Goal: Transaction & Acquisition: Purchase product/service

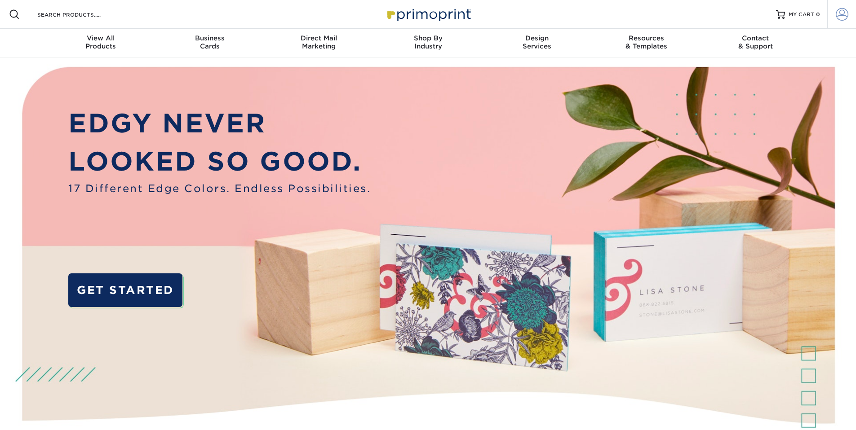
type input "lisa@hanloncreative.com"
click at [848, 16] on link "Account" at bounding box center [841, 14] width 29 height 29
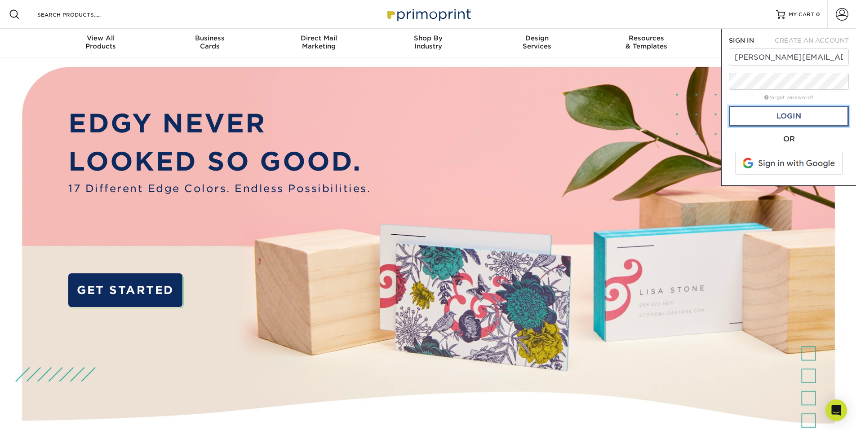
click at [812, 112] on link "Login" at bounding box center [789, 116] width 120 height 21
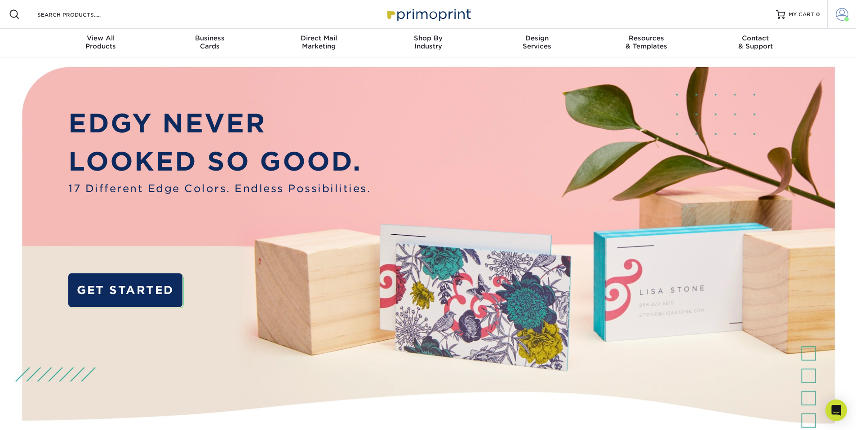
click at [843, 14] on span at bounding box center [842, 14] width 13 height 13
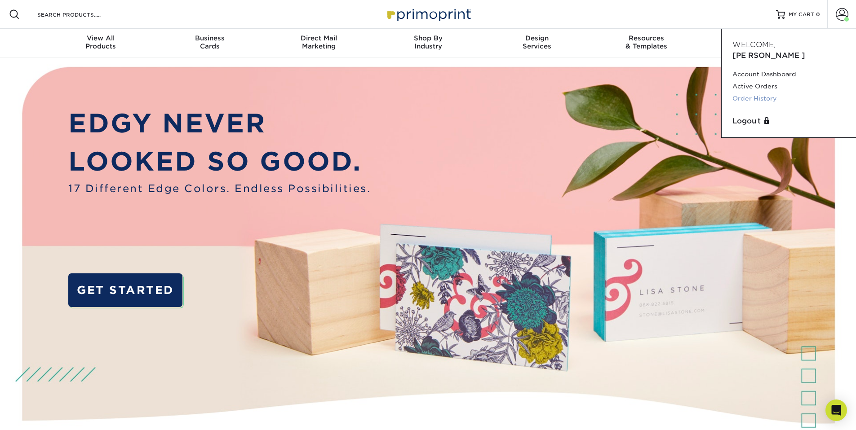
click at [771, 93] on link "Order History" at bounding box center [788, 99] width 113 height 12
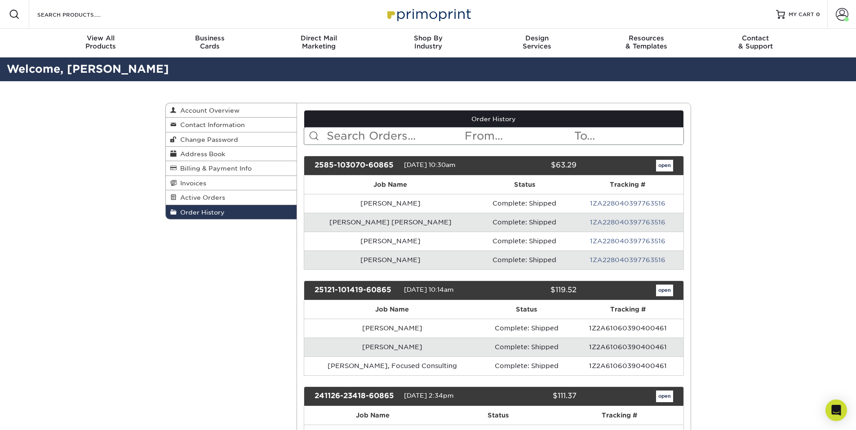
click at [350, 140] on input "text" at bounding box center [395, 136] width 138 height 17
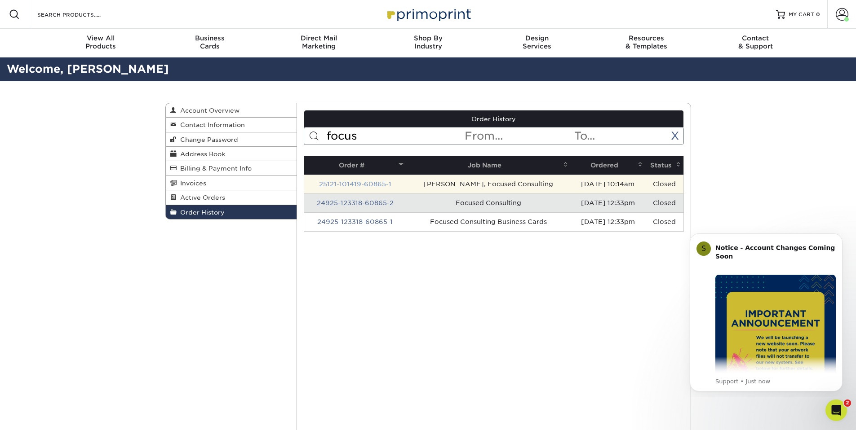
type input "focus"
click at [364, 182] on link "25121-101419-60865-1" at bounding box center [355, 184] width 72 height 7
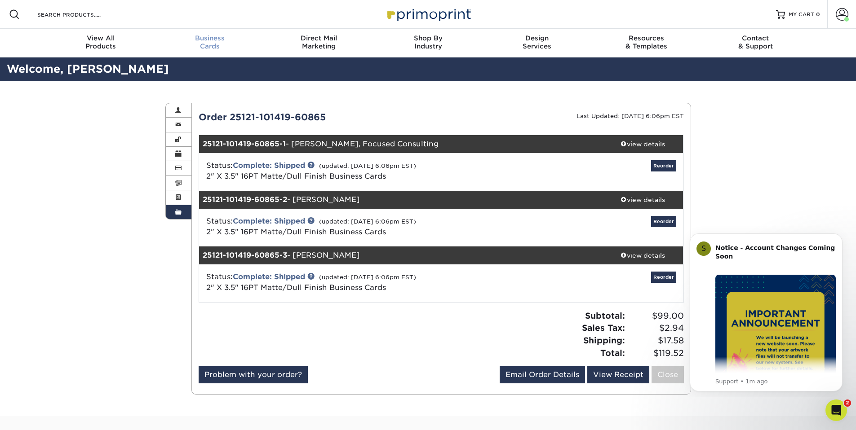
click at [215, 39] on span "Business" at bounding box center [209, 38] width 109 height 8
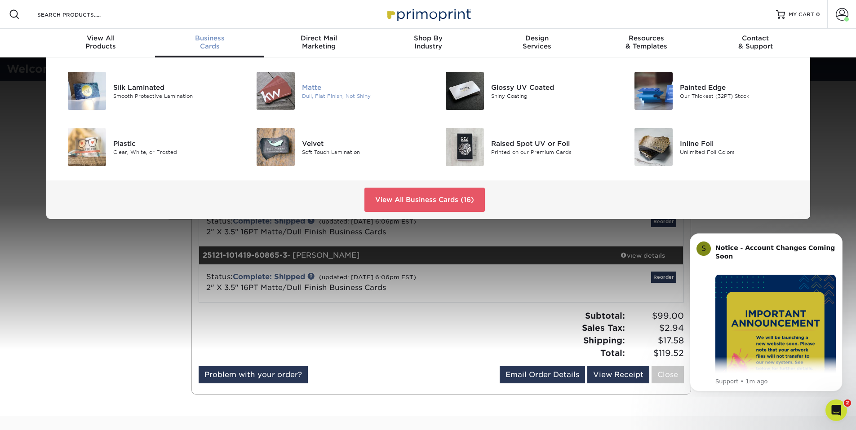
click at [331, 94] on div "Dull, Flat Finish, Not Shiny" at bounding box center [361, 96] width 119 height 8
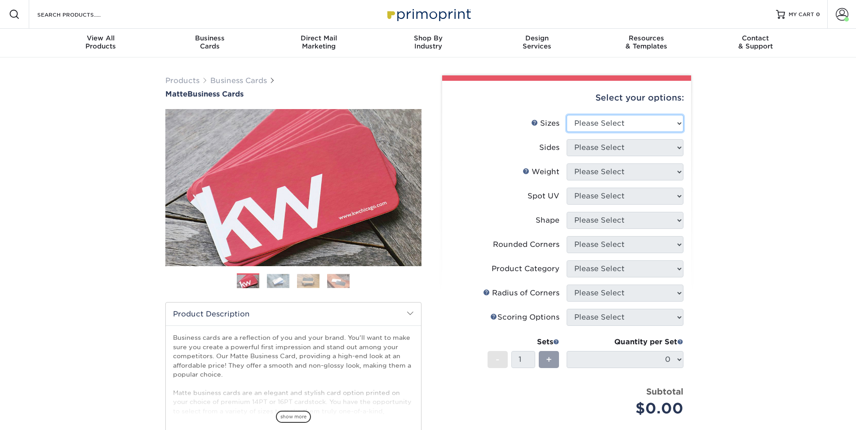
click at [596, 121] on select "Please Select 1.5" x 3.5" - Mini 1.75" x 3.5" - Mini 2" x 2" - Square 2" x 3" -…" at bounding box center [625, 123] width 117 height 17
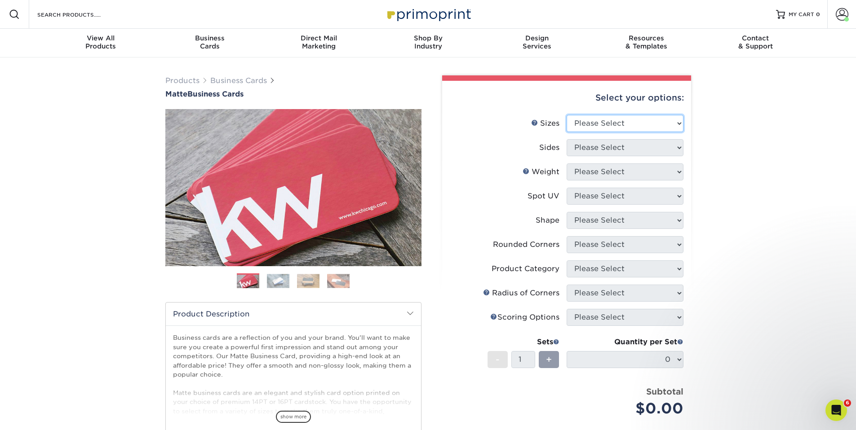
select select "2.00x3.50"
click at [567, 115] on select "Please Select 1.5" x 3.5" - Mini 1.75" x 3.5" - Mini 2" x 2" - Square 2" x 3" -…" at bounding box center [625, 123] width 117 height 17
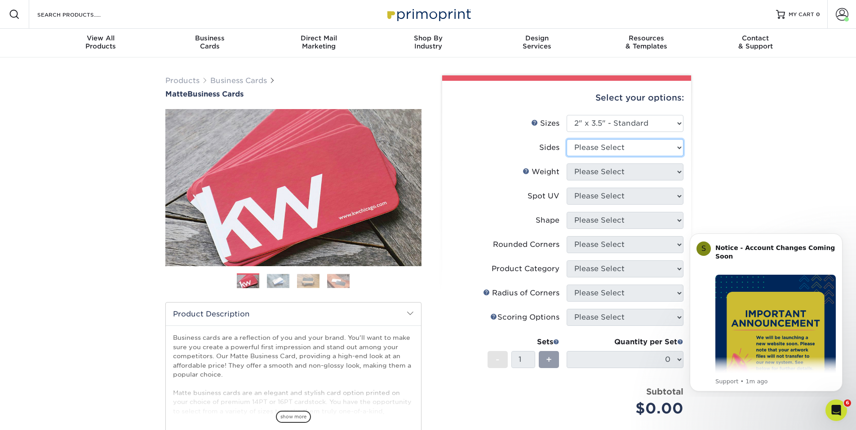
click at [591, 147] on select "Please Select Print Both Sides Print Front Only" at bounding box center [625, 147] width 117 height 17
select select "13abbda7-1d64-4f25-8bb2-c179b224825d"
click at [567, 139] on select "Please Select Print Both Sides Print Front Only" at bounding box center [625, 147] width 117 height 17
click at [593, 171] on select "Please Select 16PT 14PT" at bounding box center [625, 172] width 117 height 17
select select "16PT"
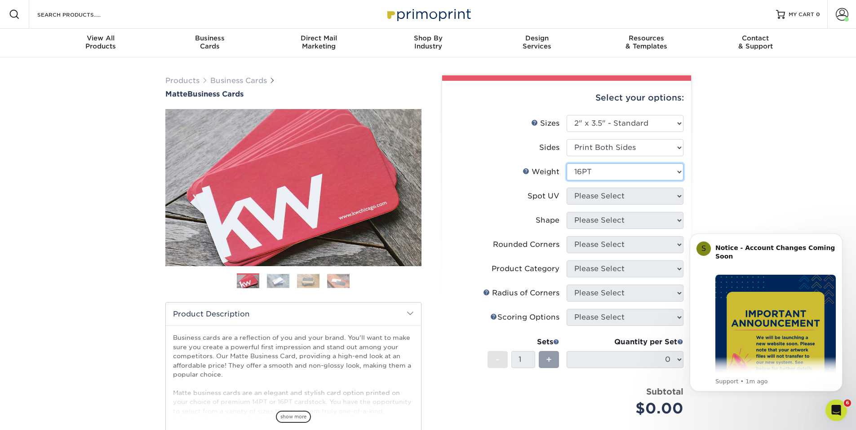
click at [567, 164] on select "Please Select 16PT 14PT" at bounding box center [625, 172] width 117 height 17
click at [591, 196] on select "Please Select No Spot UV Front and Back (Both Sides) Front Only Back Only" at bounding box center [625, 196] width 117 height 17
select select "3"
click at [567, 188] on select "Please Select No Spot UV Front and Back (Both Sides) Front Only Back Only" at bounding box center [625, 196] width 117 height 17
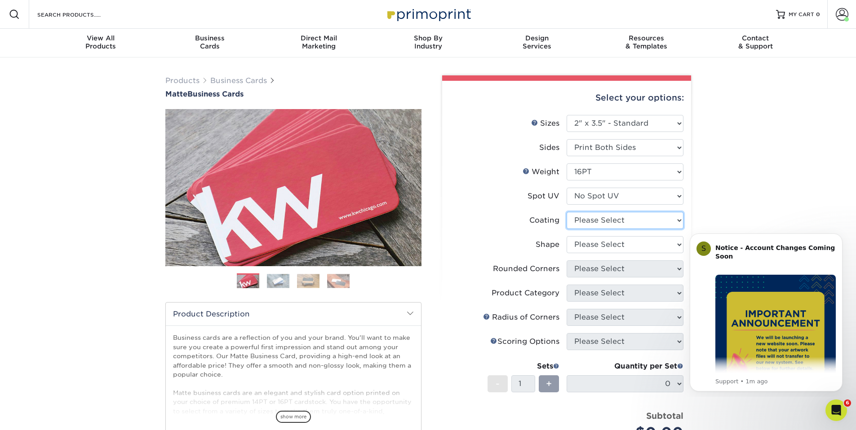
click at [590, 217] on select at bounding box center [625, 220] width 117 height 17
select select "121bb7b5-3b4d-429f-bd8d-bbf80e953313"
click at [567, 212] on select at bounding box center [625, 220] width 117 height 17
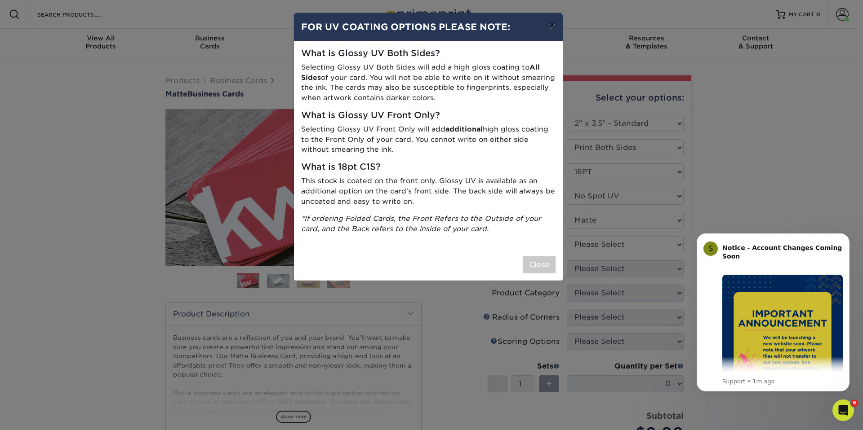
click at [555, 27] on button "×" at bounding box center [551, 25] width 21 height 25
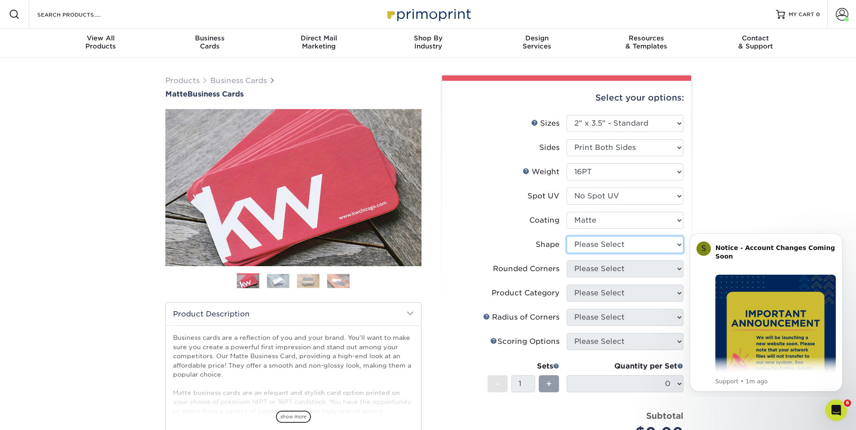
click at [616, 247] on select "Please Select Standard Oval" at bounding box center [625, 244] width 117 height 17
select select "standard"
click at [567, 236] on select "Please Select Standard Oval" at bounding box center [625, 244] width 117 height 17
click at [606, 271] on select "Please Select Yes - Round 2 Corners Yes - Round 4 Corners No" at bounding box center [625, 269] width 117 height 17
select select "0"
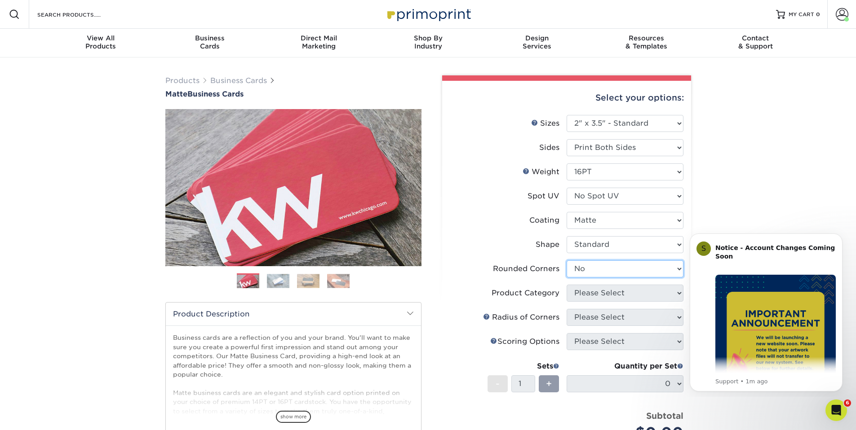
click at [567, 261] on select "Please Select Yes - Round 2 Corners Yes - Round 4 Corners No" at bounding box center [625, 269] width 117 height 17
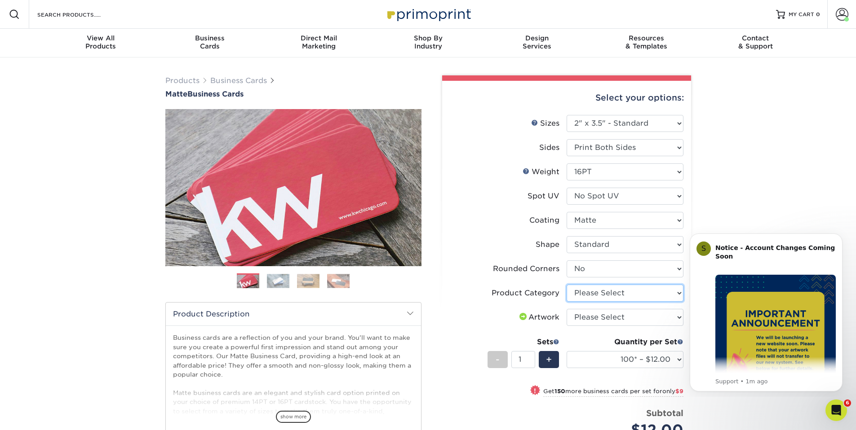
click at [600, 297] on select "Please Select Business Cards" at bounding box center [625, 293] width 117 height 17
select select "3b5148f1-0588-4f88-a218-97bcfdce65c1"
click at [567, 285] on select "Please Select Business Cards" at bounding box center [625, 293] width 117 height 17
click at [600, 318] on select "Please Select I will upload files I need a design - $100" at bounding box center [625, 317] width 117 height 17
select select "upload"
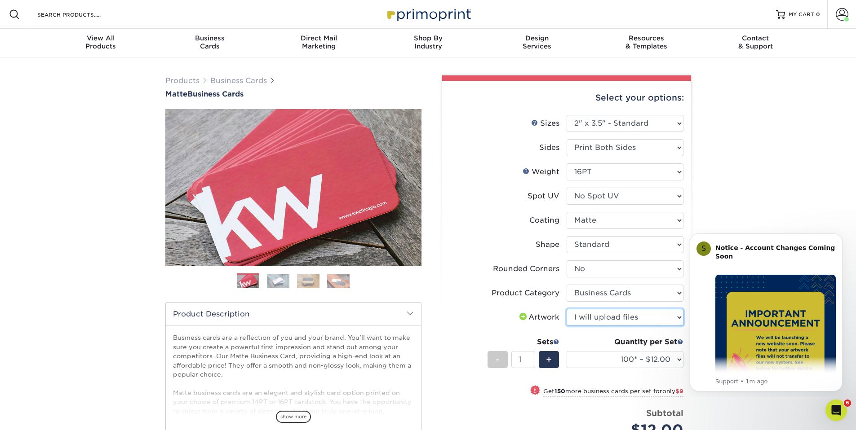
click at [567, 309] on select "Please Select I will upload files I need a design - $100" at bounding box center [625, 317] width 117 height 17
click at [550, 363] on span "+" at bounding box center [549, 359] width 6 height 13
click at [493, 360] on div "-" at bounding box center [498, 359] width 20 height 17
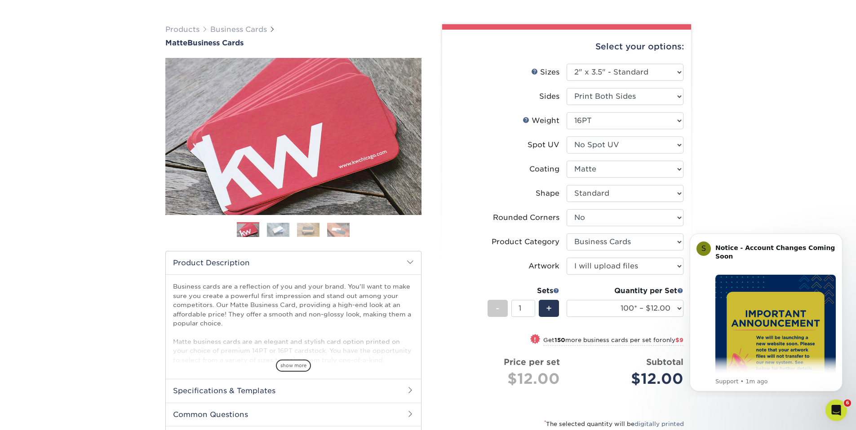
scroll to position [52, 0]
click at [623, 306] on select "100* – $12.00 250* – $21.00 500 – $42.00 1000 – $53.00 2500 – $95.00 5000 – $18…" at bounding box center [625, 308] width 117 height 17
click at [840, 235] on icon "Dismiss notification" at bounding box center [840, 236] width 5 height 5
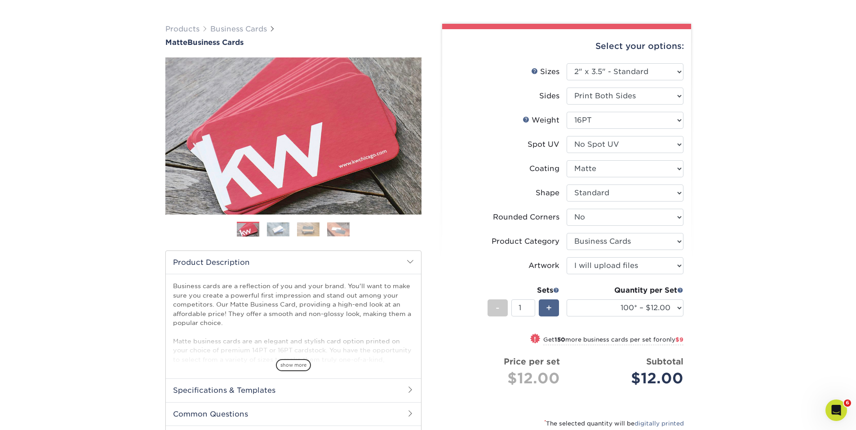
click at [549, 308] on span "+" at bounding box center [549, 308] width 6 height 13
type input "2"
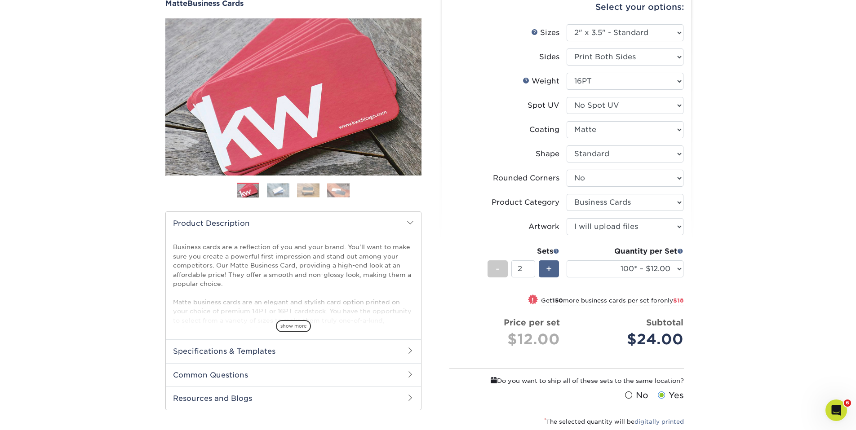
scroll to position [200, 0]
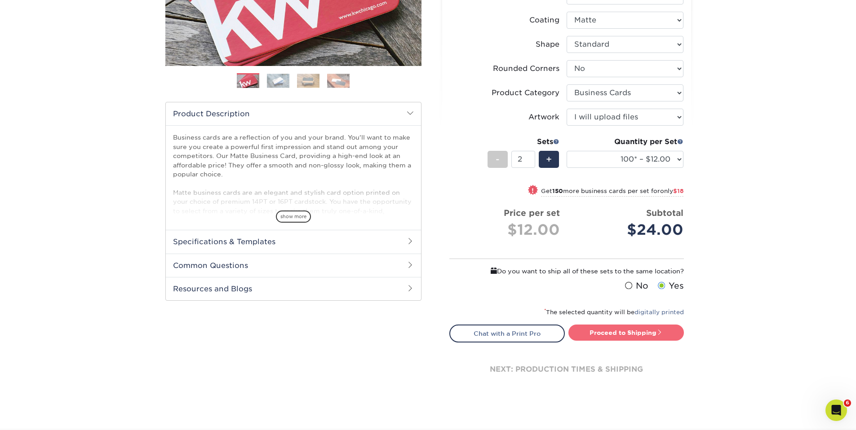
click at [650, 340] on link "Proceed to Shipping" at bounding box center [625, 333] width 115 height 16
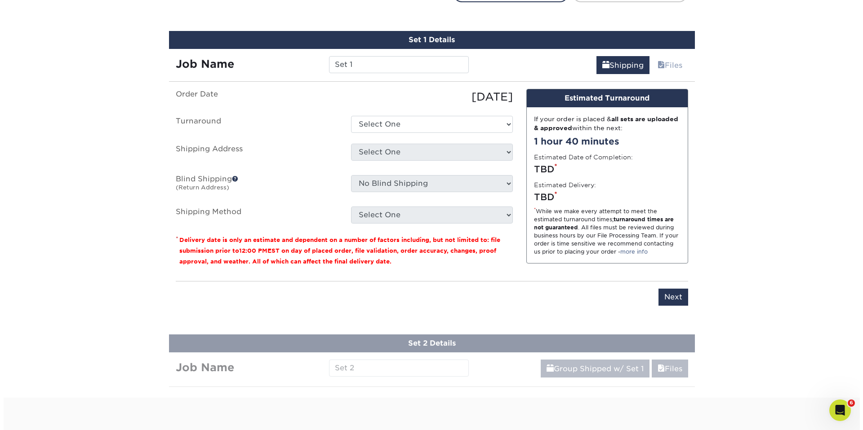
scroll to position [550, 0]
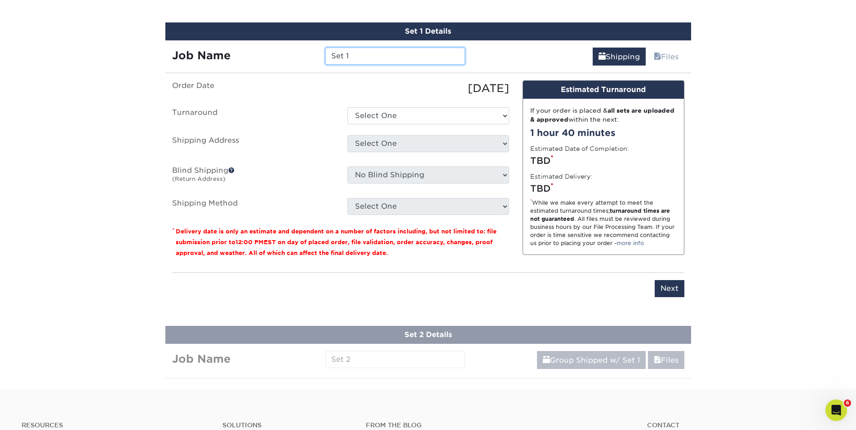
drag, startPoint x: 386, startPoint y: 54, endPoint x: 265, endPoint y: 49, distance: 121.0
click at [265, 49] on div "Job Name Set 1" at bounding box center [318, 56] width 307 height 17
type input "Dylan Span - Master Control"
click at [401, 117] on select "Select One 2-4 Business Days 2 Day Next Business Day" at bounding box center [428, 115] width 162 height 17
select select "47dbf4b1-3bfd-4687-b793-fcd3ee179f06"
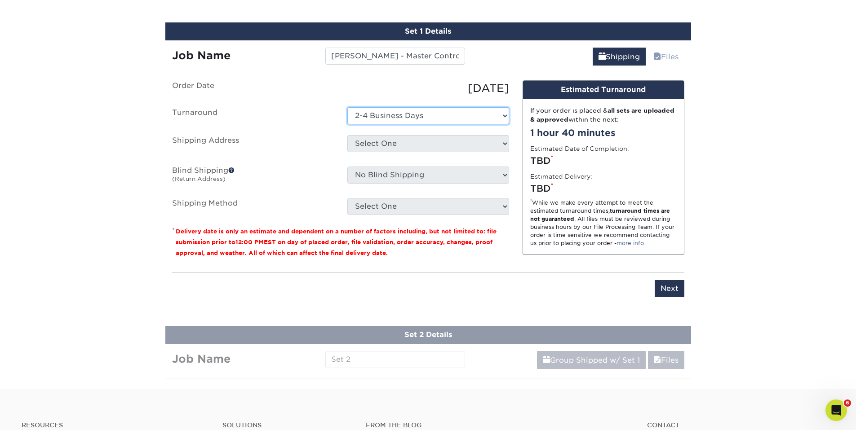
click at [347, 107] on select "Select One 2-4 Business Days 2 Day Next Business Day" at bounding box center [428, 115] width 162 height 17
click at [394, 142] on select "Select One Molly Hunt 831 Aaron Farver Aaron John Andrews Aaron L. Mancuso Aaro…" at bounding box center [428, 143] width 162 height 17
select select "newaddress"
click at [347, 135] on select "Select One Molly Hunt 831 Aaron Farver Aaron John Andrews Aaron L. Mancuso Aaro…" at bounding box center [428, 143] width 162 height 17
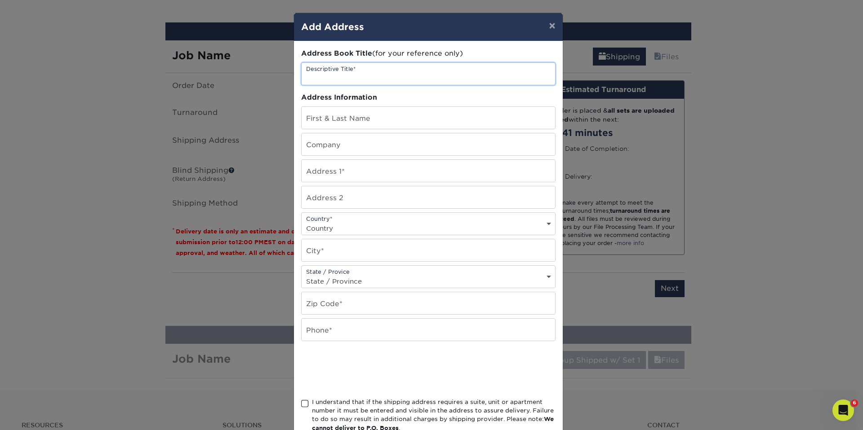
click at [354, 80] on input "text" at bounding box center [428, 74] width 253 height 22
type input "Focused Consulting Business Cards"
click at [381, 119] on input "text" at bounding box center [428, 118] width 253 height 22
paste input "Dylan Spain"
type input "Dylan Spain"
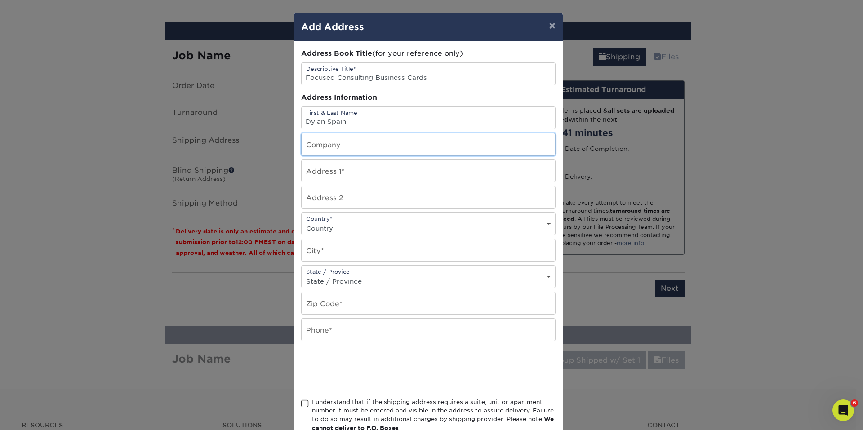
click at [339, 148] on input "text" at bounding box center [428, 144] width 253 height 22
type input "Focused Consulting"
click at [343, 178] on input "text" at bounding box center [428, 171] width 253 height 22
paste input "614 Oak Avenue"
type input "614 Oak Avenue"
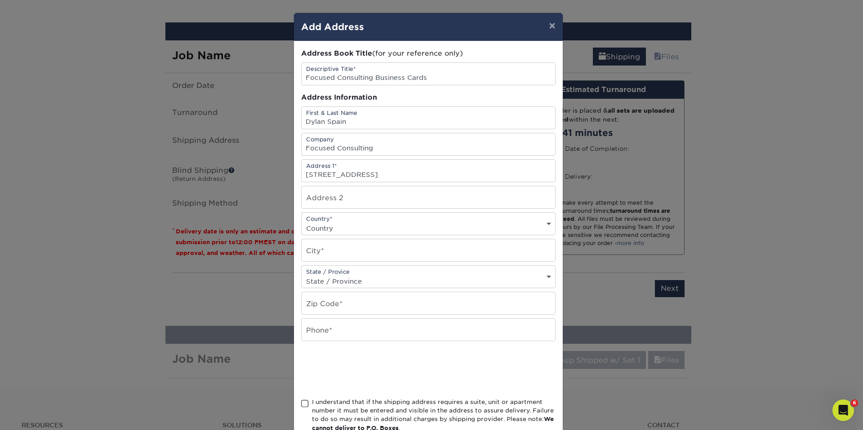
click at [350, 225] on select "Country United States Canada ----------------------------- Afghanistan Albania …" at bounding box center [428, 228] width 253 height 13
select select "US"
click at [302, 222] on select "Country United States Canada ----------------------------- Afghanistan Albania …" at bounding box center [428, 228] width 253 height 13
click at [341, 256] on input "text" at bounding box center [428, 251] width 253 height 22
paste input "Kennett Square"
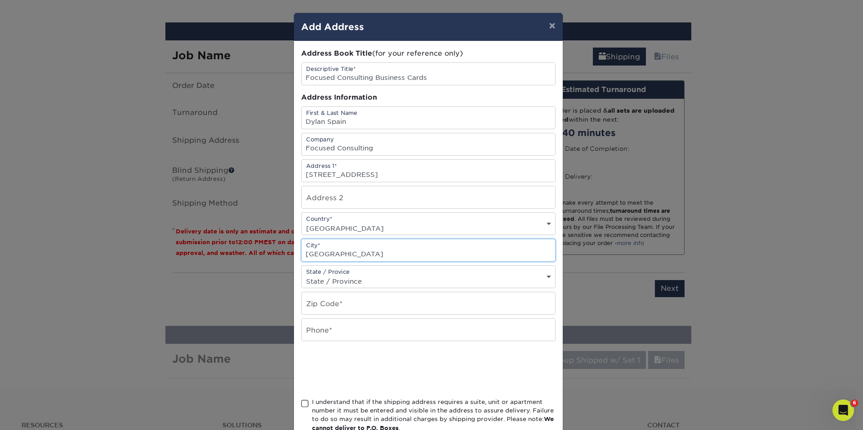
type input "Kennett Square"
click at [325, 276] on select "State / Province Alabama Alaska Arizona Arkansas California Colorado Connecticu…" at bounding box center [428, 281] width 253 height 13
select select "PA"
click at [302, 275] on select "State / Province Alabama Alaska Arizona Arkansas California Colorado Connecticu…" at bounding box center [428, 281] width 253 height 13
click at [403, 311] on input "text" at bounding box center [428, 304] width 253 height 22
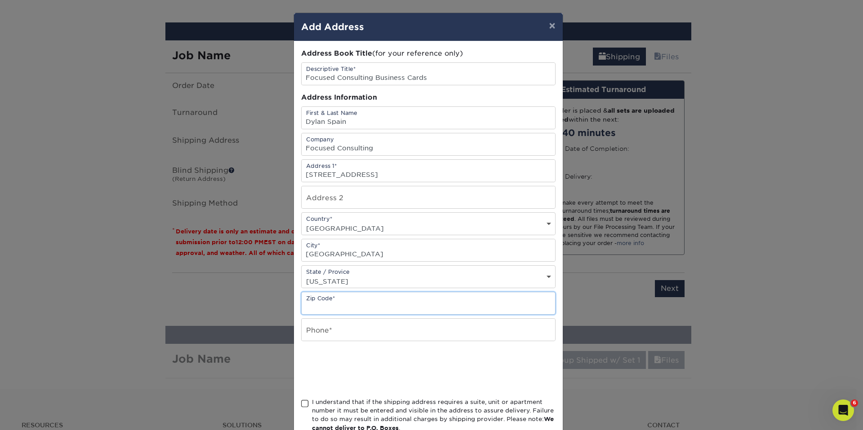
paste input "19348"
type input "19348"
click at [318, 331] on input "text" at bounding box center [428, 330] width 253 height 22
paste input "610.462.6808"
type input "610.462.6808"
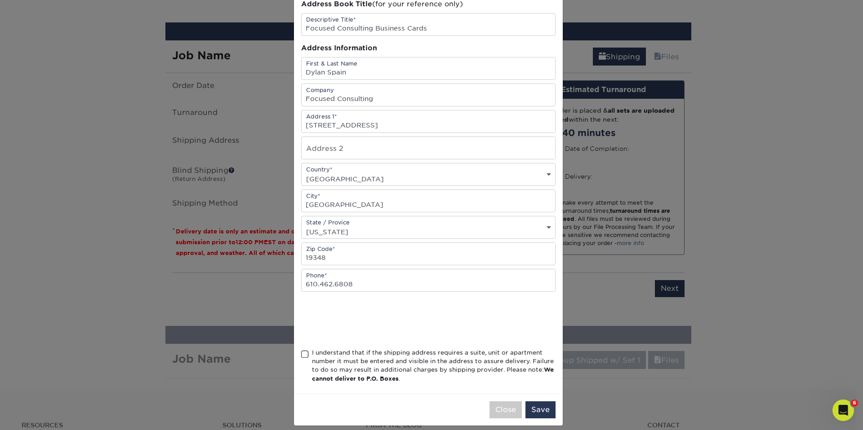
scroll to position [57, 0]
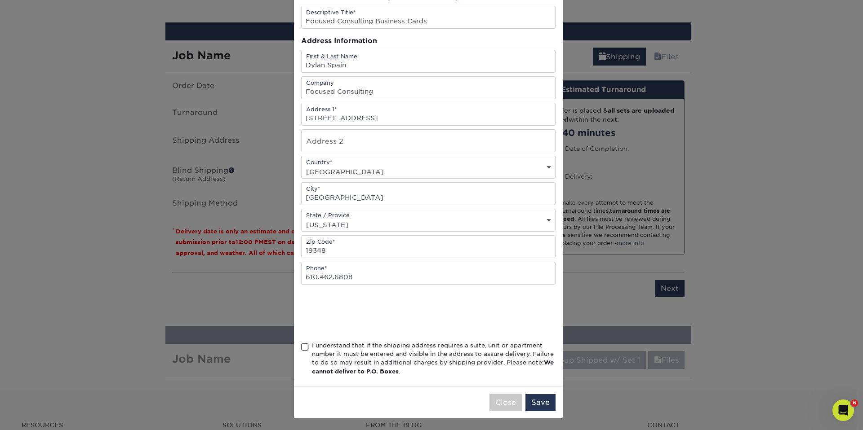
click at [304, 350] on span at bounding box center [305, 347] width 8 height 9
click at [0, 0] on input "I understand that if the shipping address requires a suite, unit or apartment n…" at bounding box center [0, 0] width 0 height 0
click at [534, 402] on button "Save" at bounding box center [540, 403] width 30 height 17
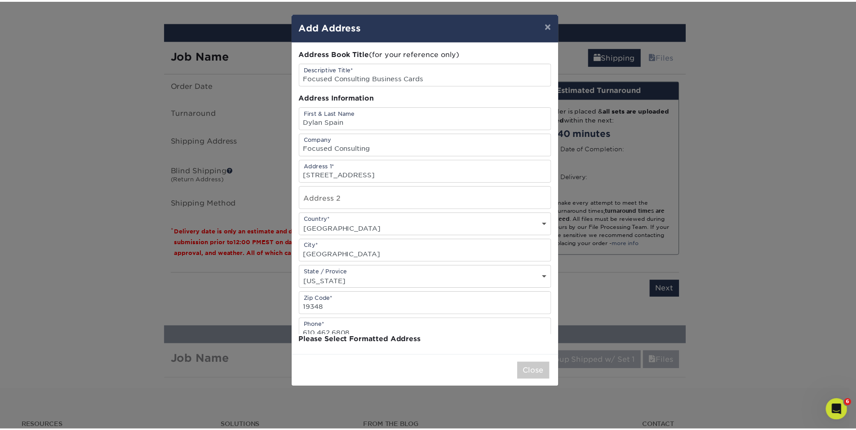
scroll to position [0, 0]
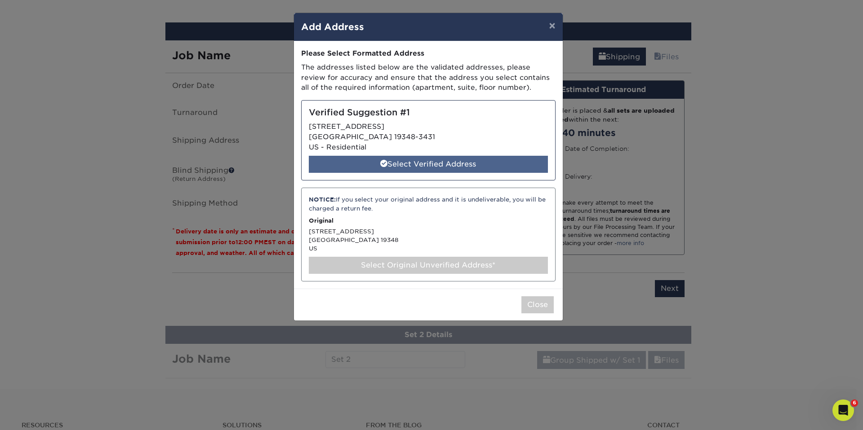
click at [475, 166] on div "Select Verified Address" at bounding box center [428, 164] width 239 height 17
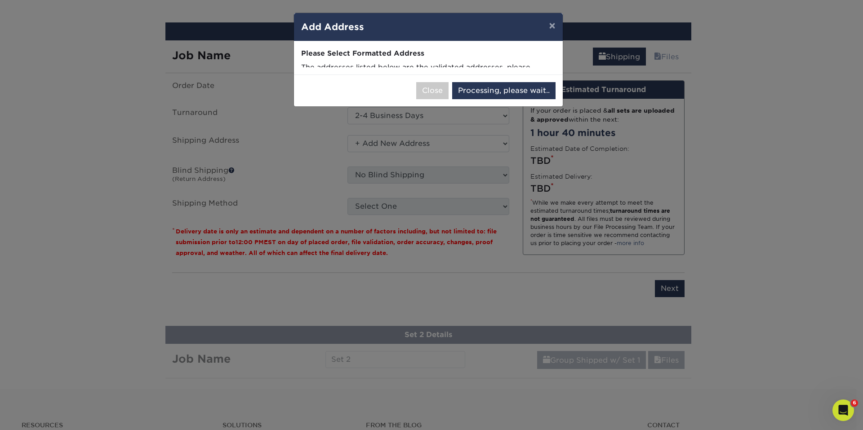
select select "286026"
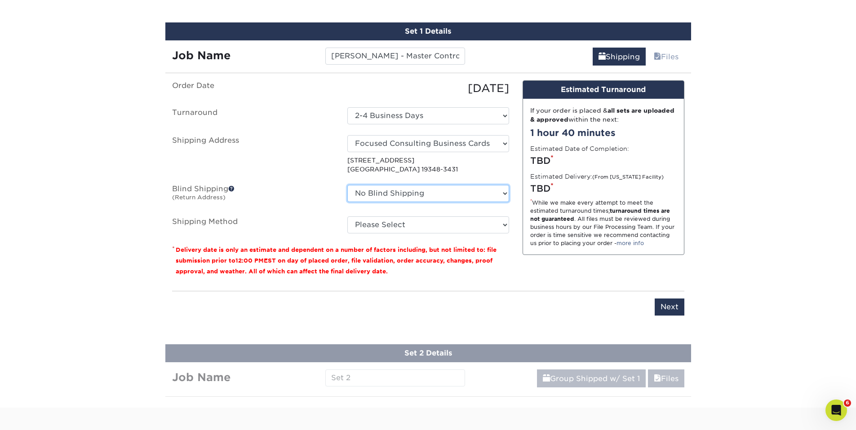
click at [421, 196] on select "No Blind Shipping Molly Hunt 831 Aaron Farver Aaron John Andrews Aaron L. Mancu…" at bounding box center [428, 193] width 162 height 17
select select "172880"
click at [347, 185] on select "No Blind Shipping Molly Hunt 831 Aaron Farver Aaron John Andrews Aaron L. Mancu…" at bounding box center [428, 193] width 162 height 17
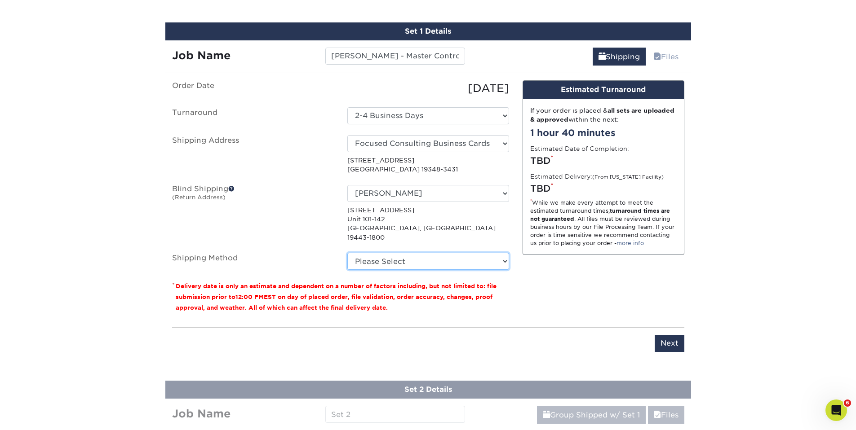
click at [406, 254] on select "Please Select Ground Shipping (+$15.68) 3 Day Shipping Service (+$20.06) 2 Day …" at bounding box center [428, 261] width 162 height 17
select select "03"
click at [347, 253] on select "Please Select Ground Shipping (+$15.68) 3 Day Shipping Service (+$20.06) 2 Day …" at bounding box center [428, 261] width 162 height 17
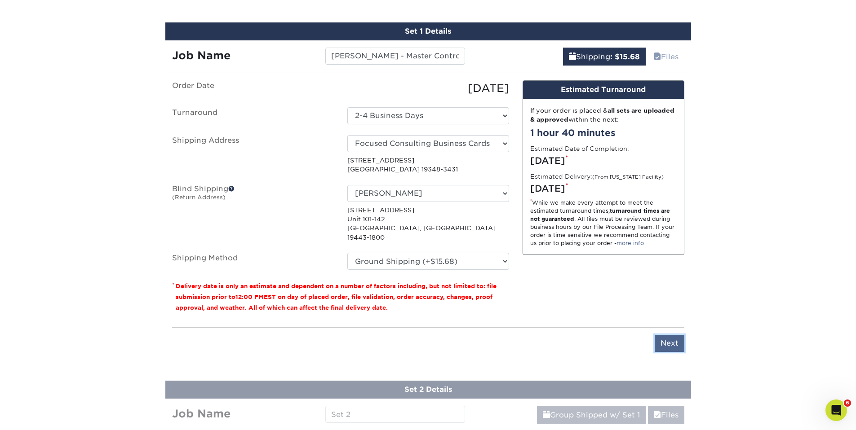
click at [666, 337] on input "Next" at bounding box center [670, 343] width 30 height 17
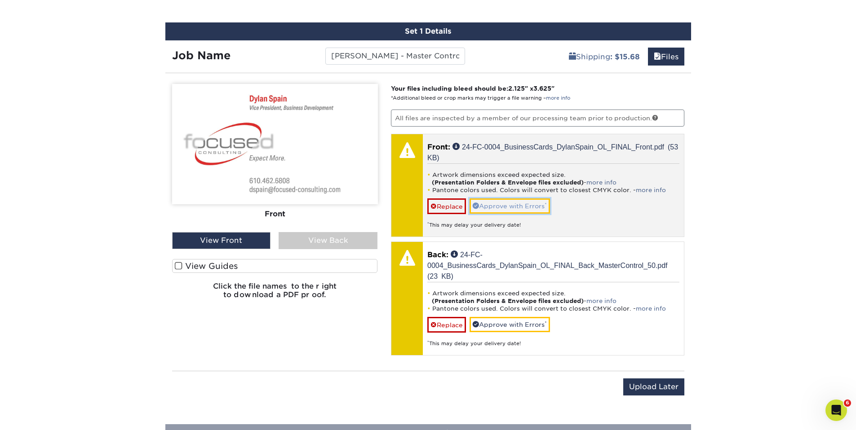
click at [490, 211] on link "Approve with Errors *" at bounding box center [510, 206] width 80 height 15
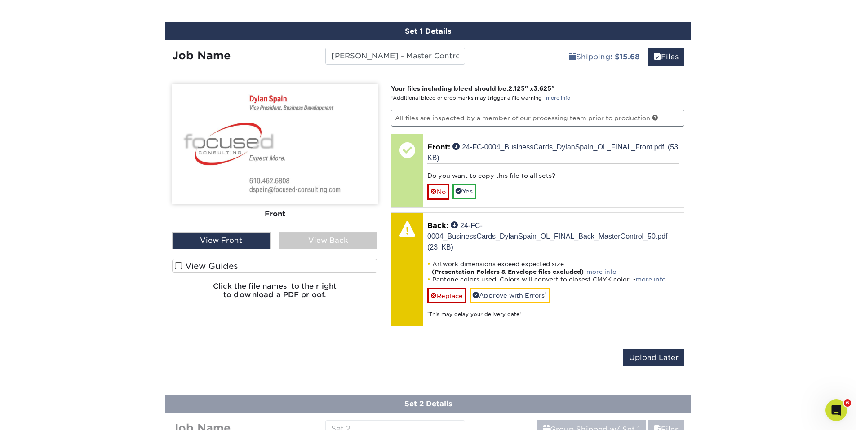
click at [294, 186] on img at bounding box center [275, 144] width 206 height 120
click at [329, 241] on div "View Back" at bounding box center [328, 240] width 99 height 17
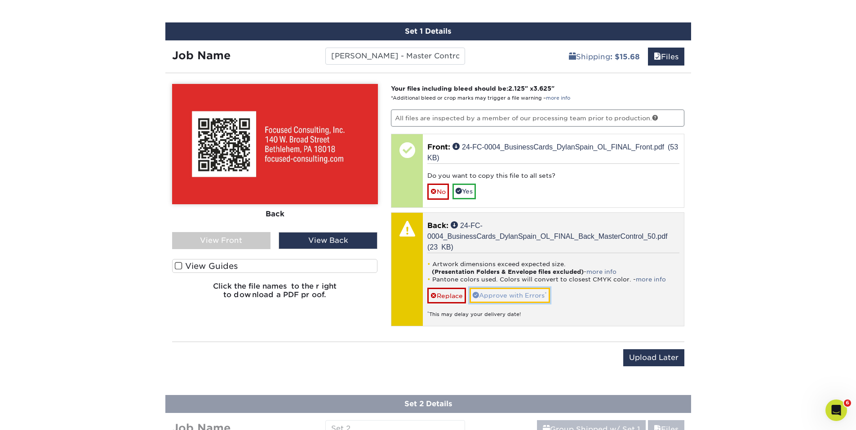
click at [495, 302] on link "Approve with Errors *" at bounding box center [510, 295] width 80 height 15
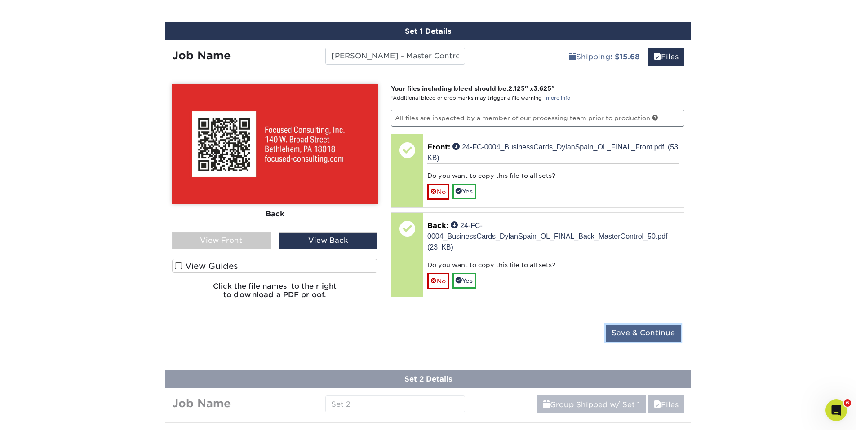
click at [634, 335] on input "Save & Continue" at bounding box center [643, 333] width 75 height 17
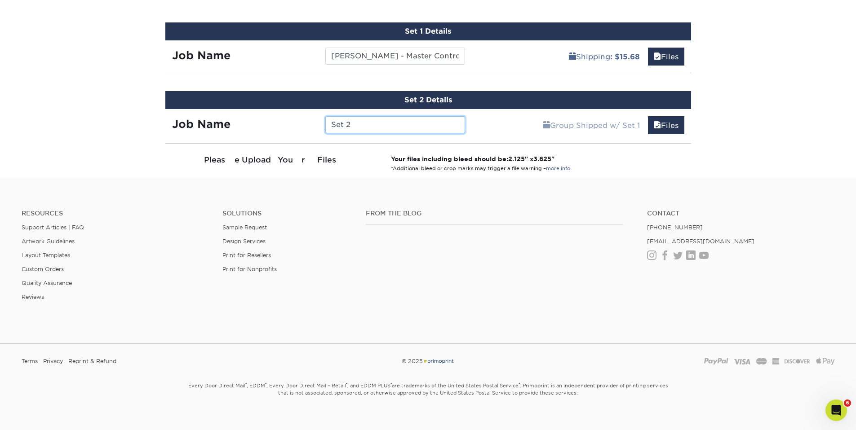
scroll to position [550, 0]
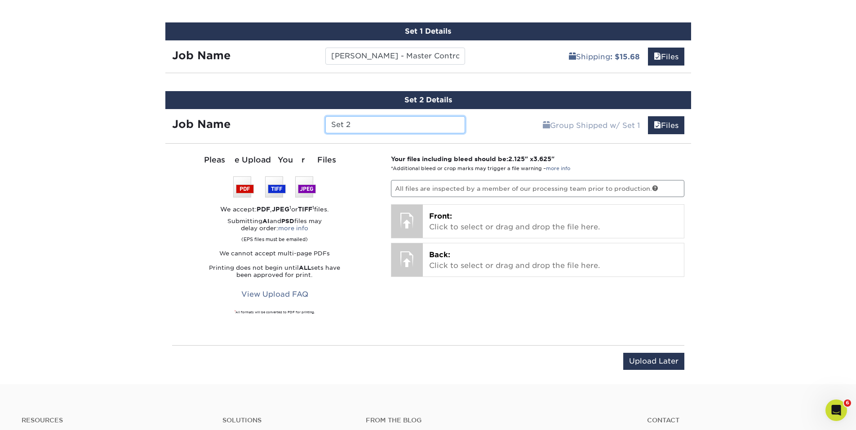
drag, startPoint x: 350, startPoint y: 127, endPoint x: 289, endPoint y: 126, distance: 61.1
click at [289, 126] on div "Job Name Set 2" at bounding box center [318, 124] width 307 height 17
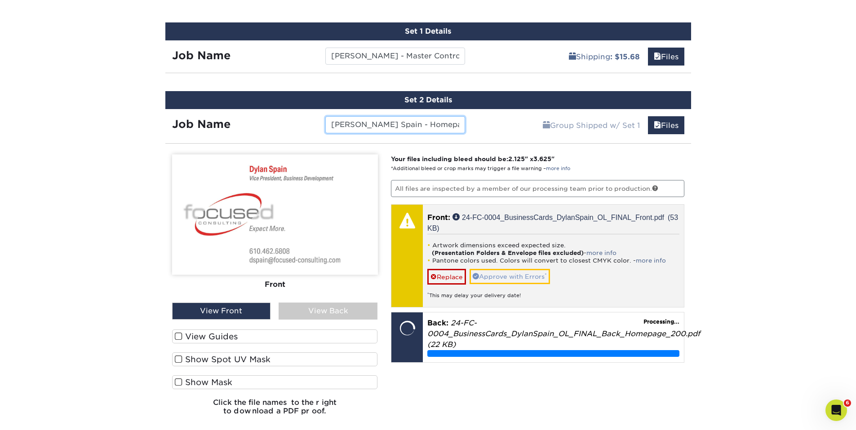
type input "[PERSON_NAME] Spain - Homepage"
click at [514, 282] on link "Approve with Errors *" at bounding box center [510, 276] width 80 height 15
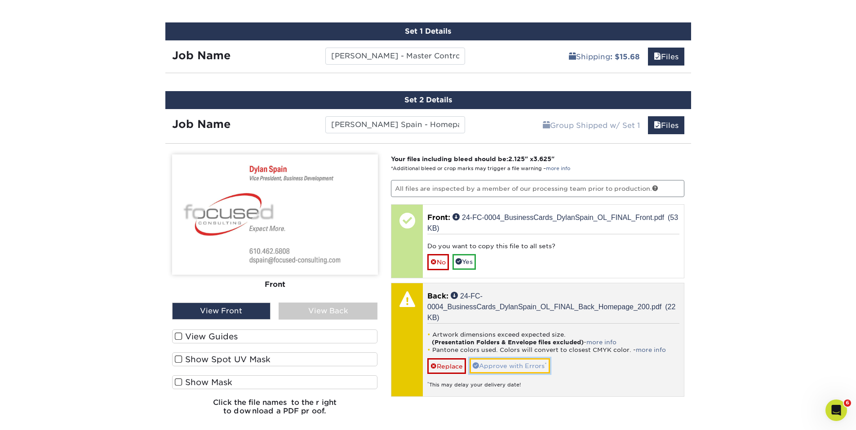
click at [489, 364] on link "Approve with Errors *" at bounding box center [510, 366] width 80 height 15
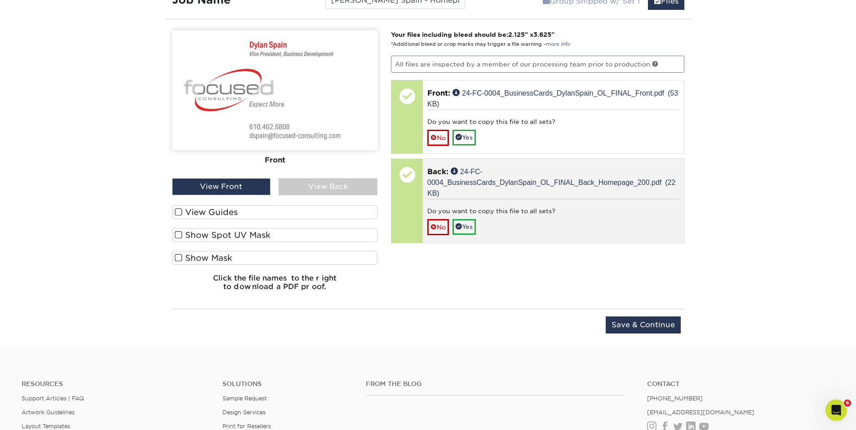
scroll to position [723, 0]
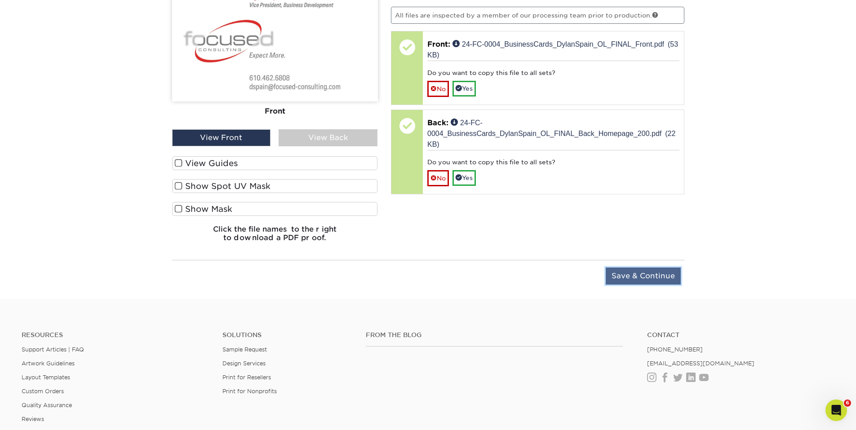
click at [616, 279] on input "Save & Continue" at bounding box center [643, 276] width 75 height 17
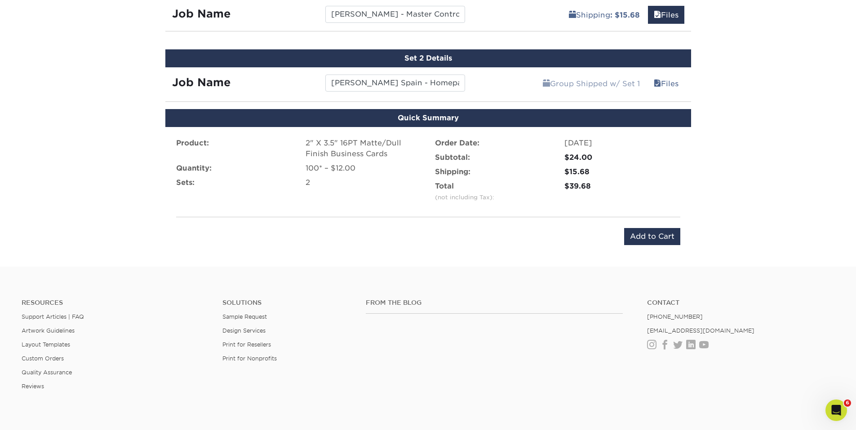
scroll to position [481, 0]
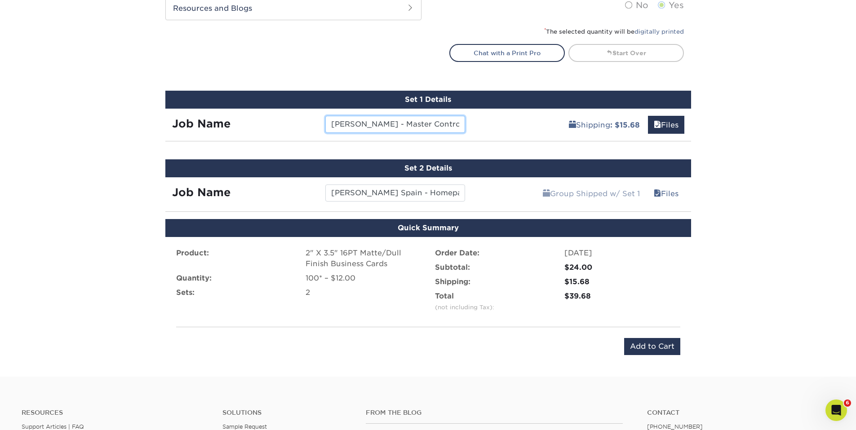
click at [368, 123] on input "Dylan Span - Master Control" at bounding box center [395, 124] width 140 height 17
type input "[PERSON_NAME] Spain - Master Control"
click at [338, 281] on div "100* – $12.00" at bounding box center [364, 278] width 116 height 11
click at [339, 274] on div "100* – $12.00" at bounding box center [364, 278] width 116 height 11
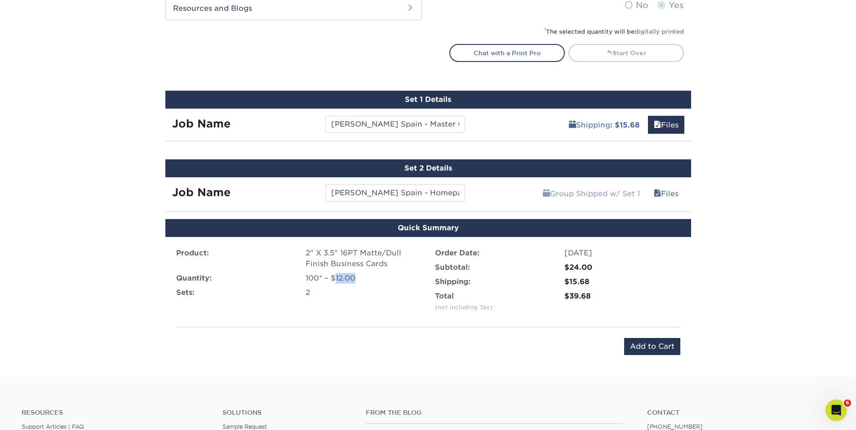
click at [339, 274] on div "100* – $12.00" at bounding box center [364, 278] width 116 height 11
click at [347, 311] on div "Product: 2" X 3.5" 16PT Matte/Dull Finish Business Cards Quantity: 100* – $12.0…" at bounding box center [298, 282] width 259 height 68
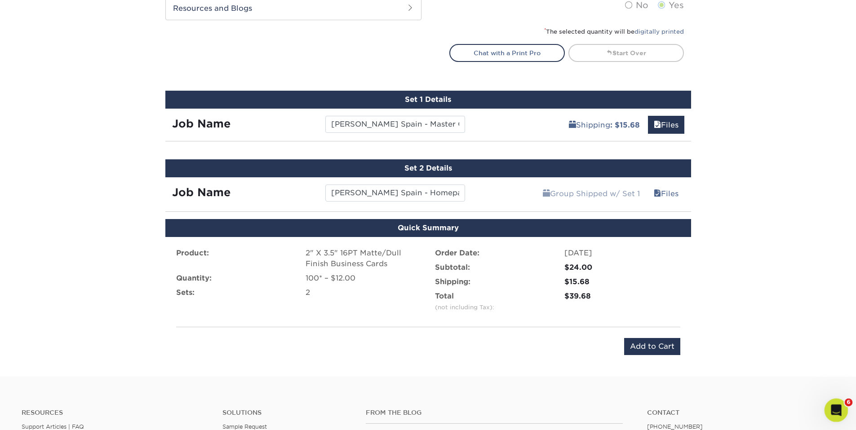
click at [839, 402] on div "Open Intercom Messenger" at bounding box center [835, 410] width 30 height 30
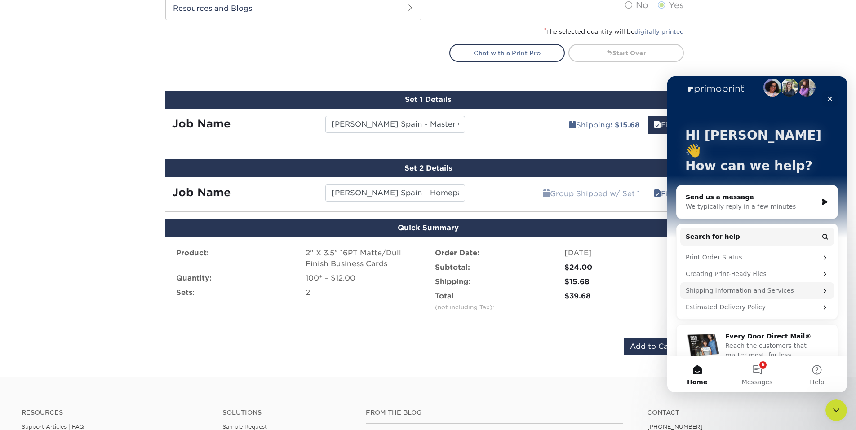
scroll to position [0, 0]
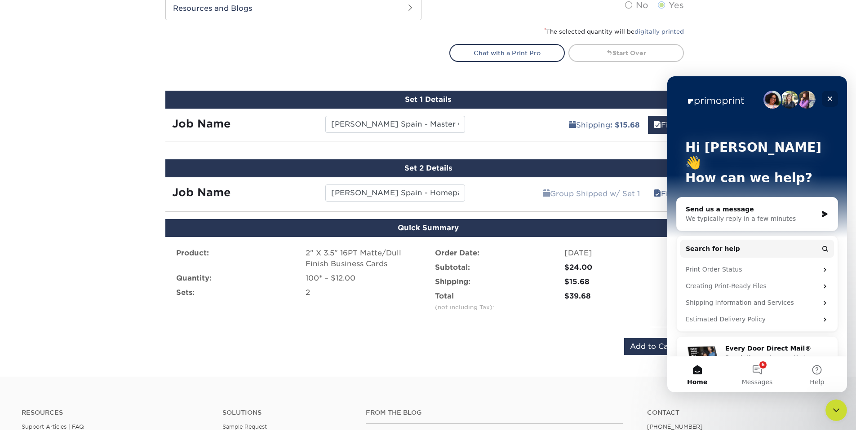
click at [829, 97] on icon "Close" at bounding box center [829, 98] width 7 height 7
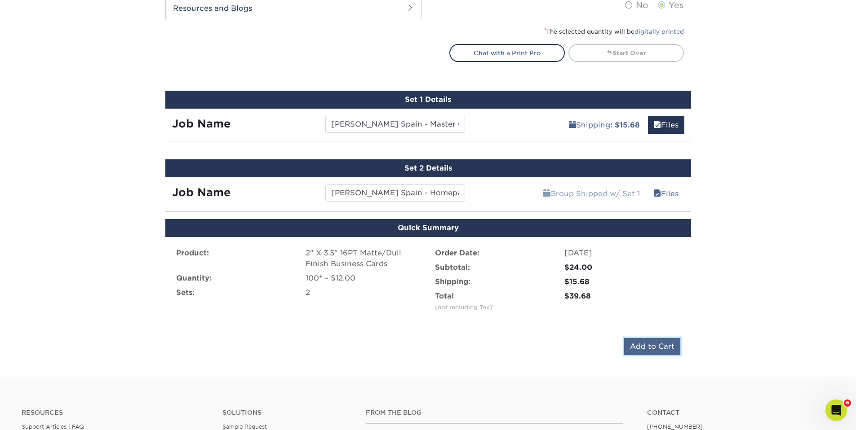
click at [645, 345] on input "Add to Cart" at bounding box center [652, 346] width 56 height 17
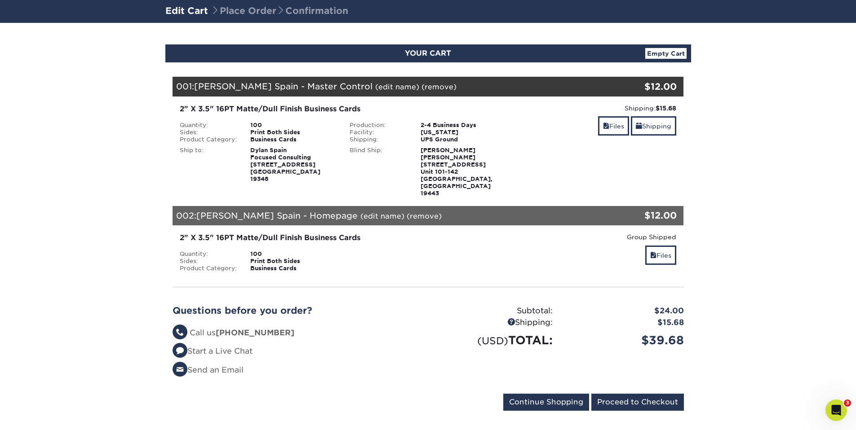
scroll to position [59, 0]
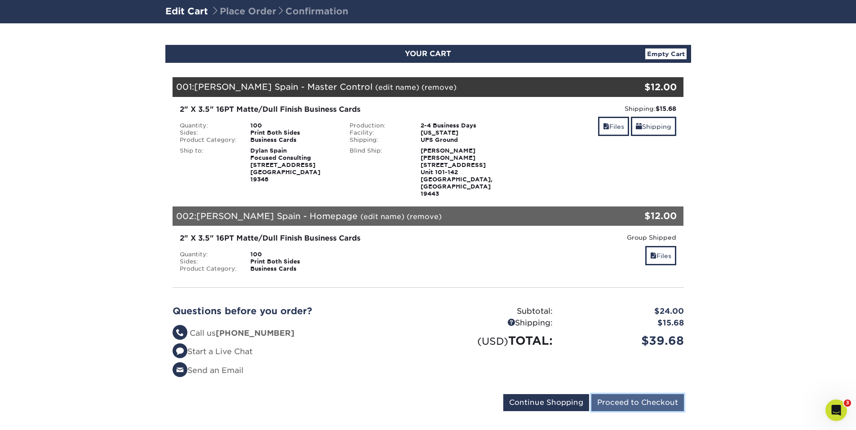
click at [632, 395] on input "Proceed to Checkout" at bounding box center [637, 403] width 93 height 17
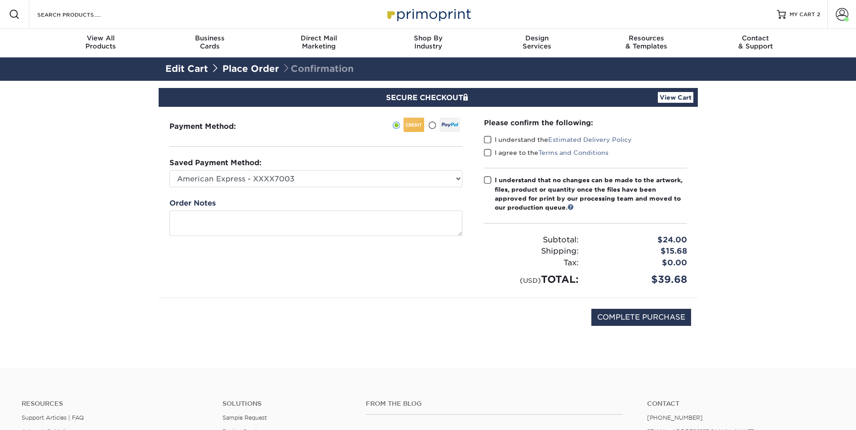
click at [489, 136] on span at bounding box center [488, 140] width 8 height 9
click at [0, 0] on input "I understand the Estimated Delivery Policy" at bounding box center [0, 0] width 0 height 0
click at [489, 154] on span at bounding box center [488, 153] width 8 height 9
click at [0, 0] on input "I agree to the Terms and Conditions" at bounding box center [0, 0] width 0 height 0
click at [488, 182] on span at bounding box center [488, 180] width 8 height 9
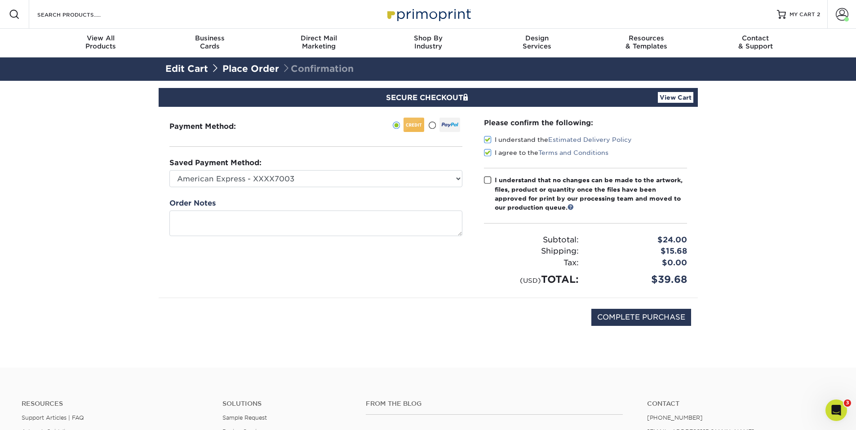
click at [0, 0] on input "I understand that no changes can be made to the artwork, files, product or quan…" at bounding box center [0, 0] width 0 height 0
click at [630, 318] on input "COMPLETE PURCHASE" at bounding box center [641, 317] width 100 height 17
type input "PROCESSING, PLEASE WAIT..."
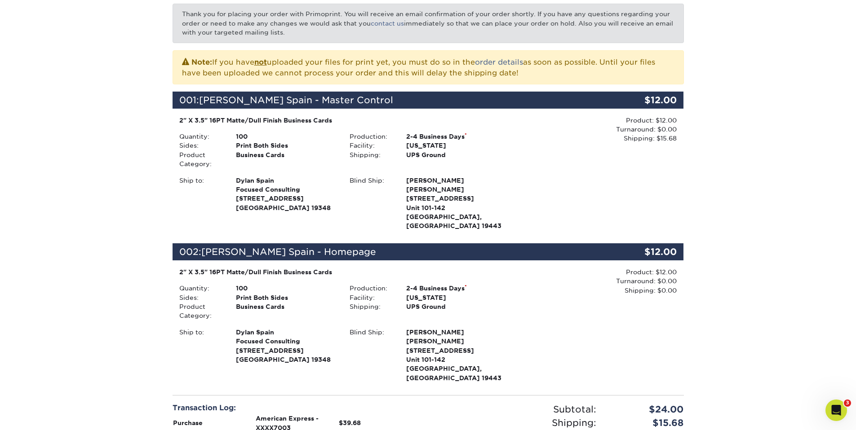
scroll to position [166, 0]
